Goal: Register for event/course

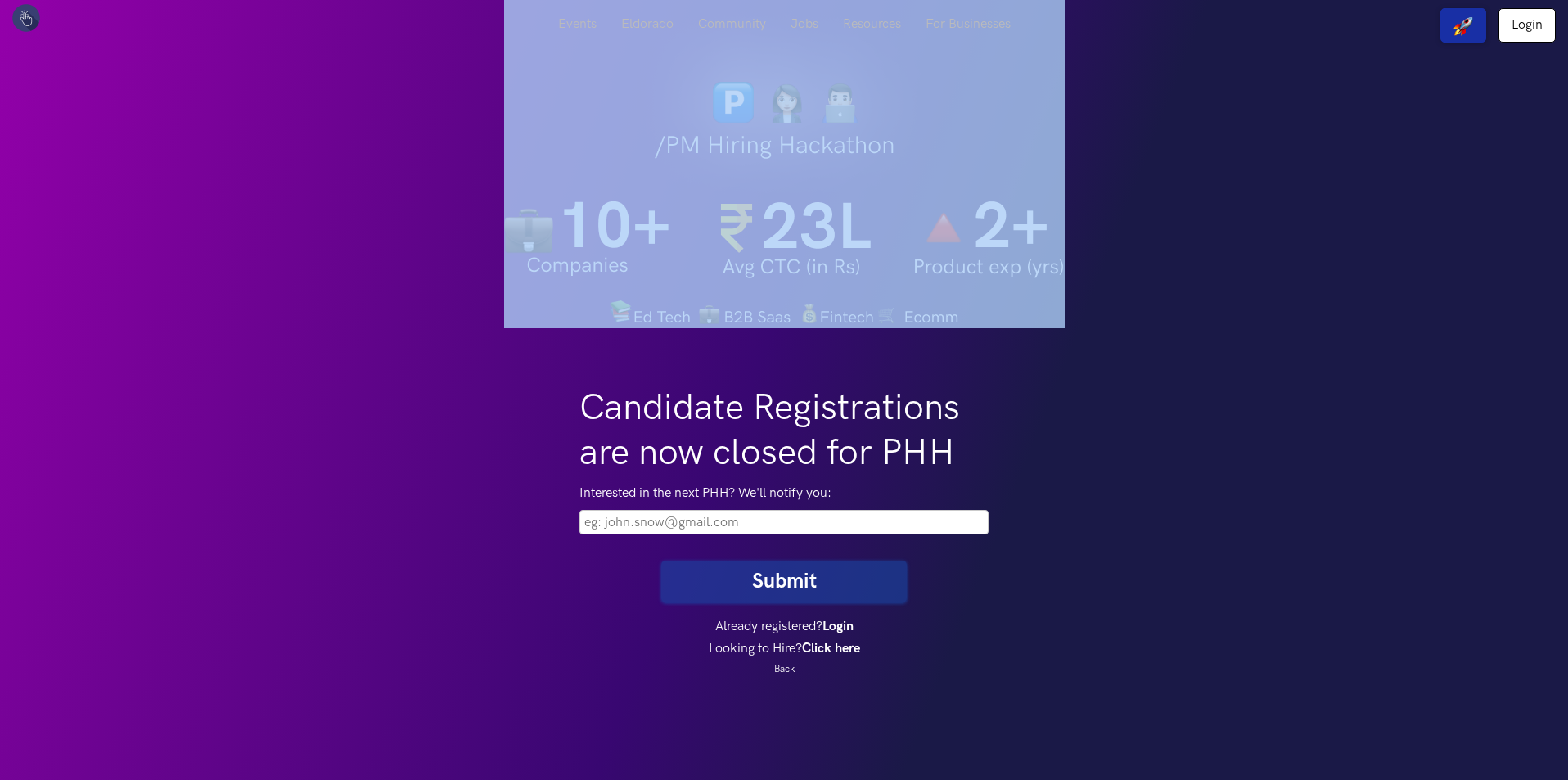
drag, startPoint x: 469, startPoint y: 264, endPoint x: 861, endPoint y: 228, distance: 393.6
click at [821, 220] on div at bounding box center [784, 164] width 1568 height 328
click at [892, 237] on img at bounding box center [784, 164] width 560 height 328
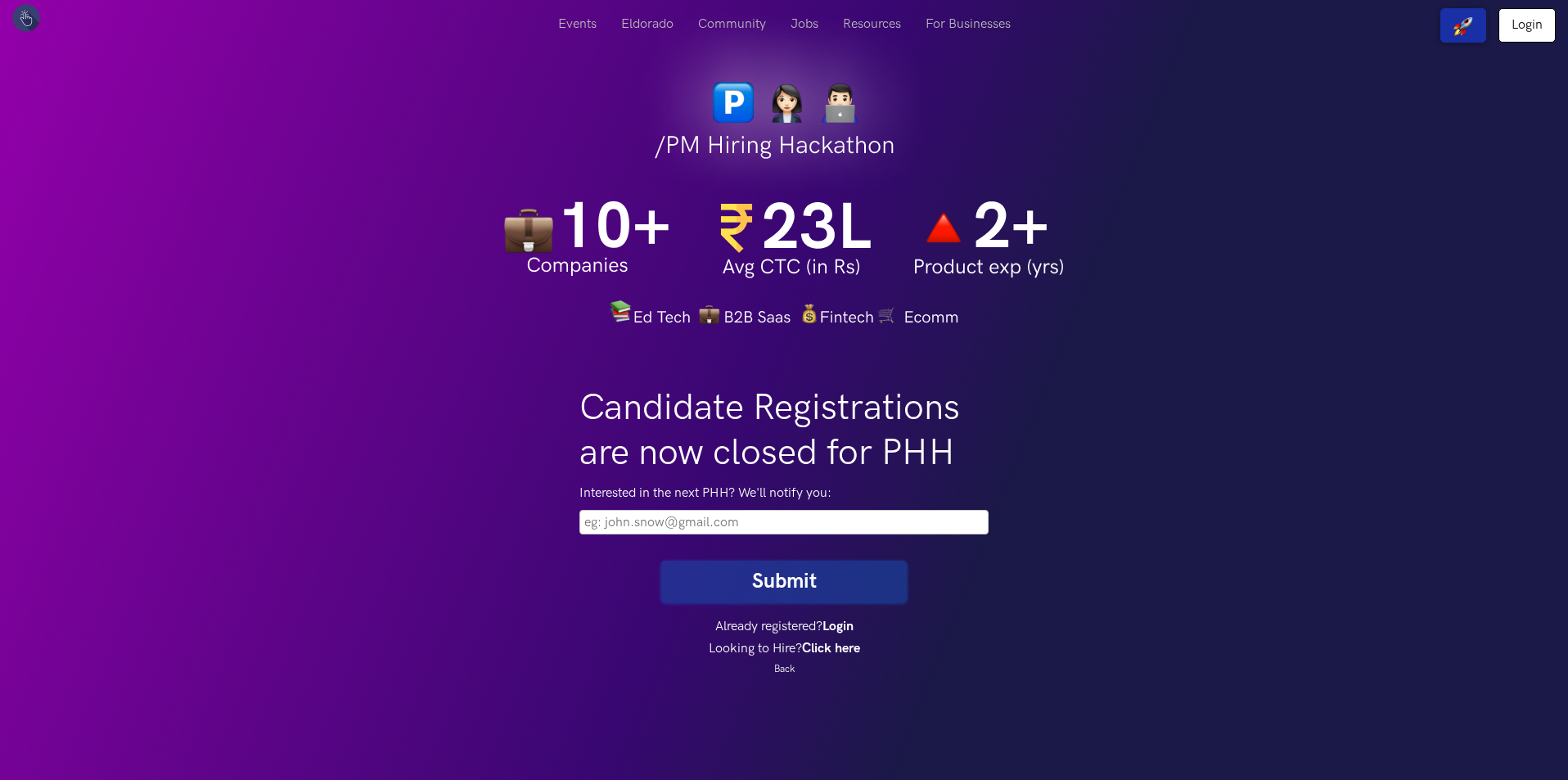
click at [1119, 489] on div "Candidate Registrations are now closed for PHH Interested in the next PHH? We'l…" at bounding box center [784, 721] width 933 height 785
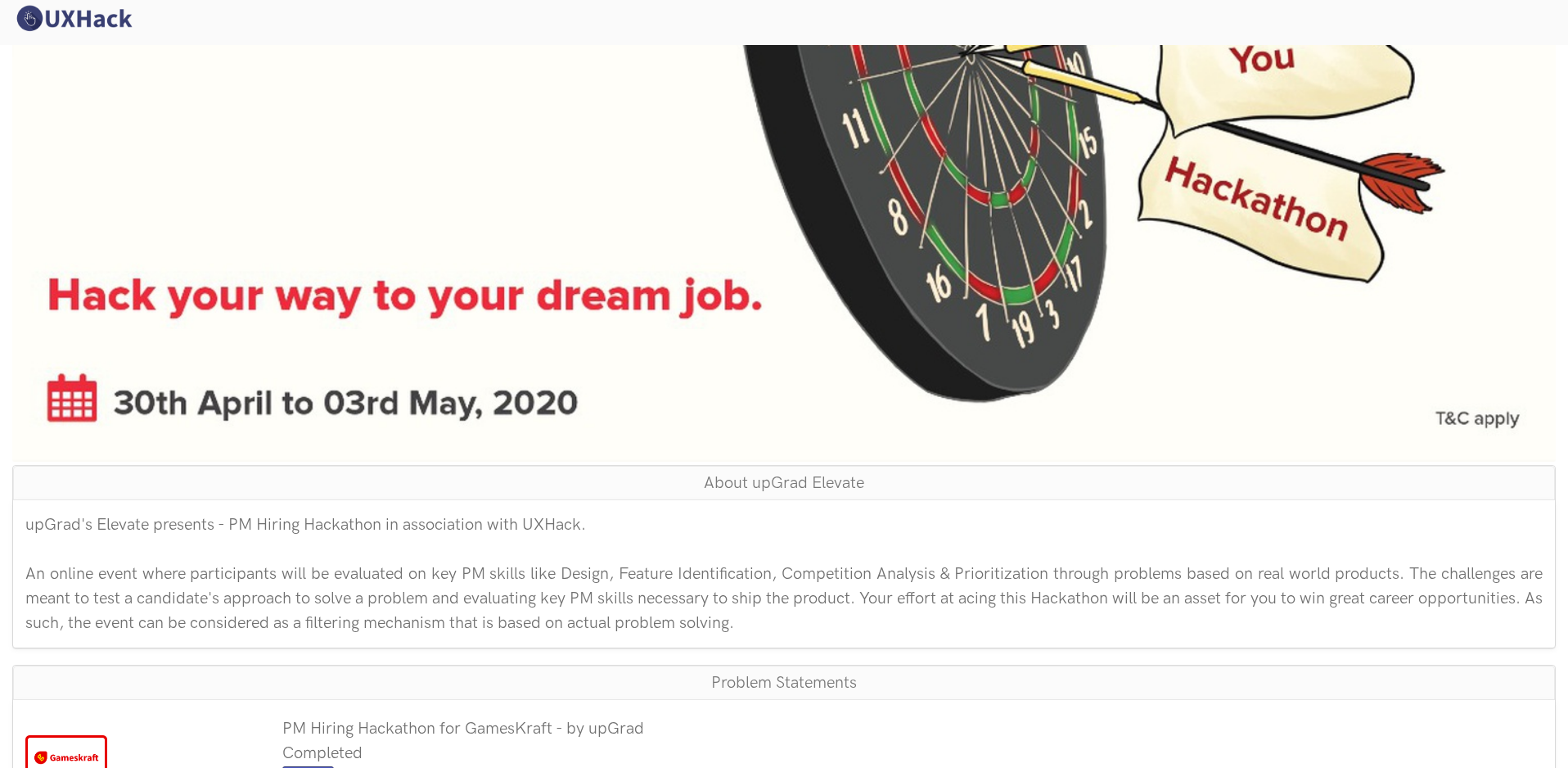
scroll to position [410, 0]
